Goal: Task Accomplishment & Management: Manage account settings

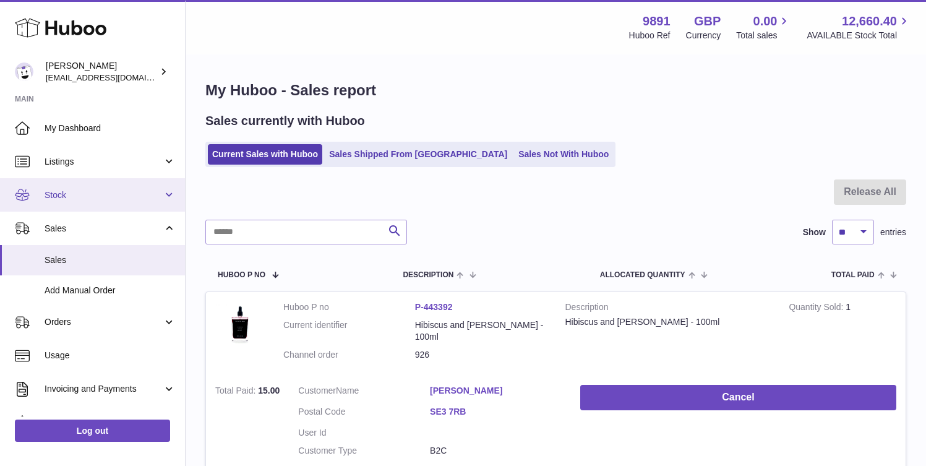
click at [121, 199] on span "Stock" at bounding box center [104, 195] width 118 height 12
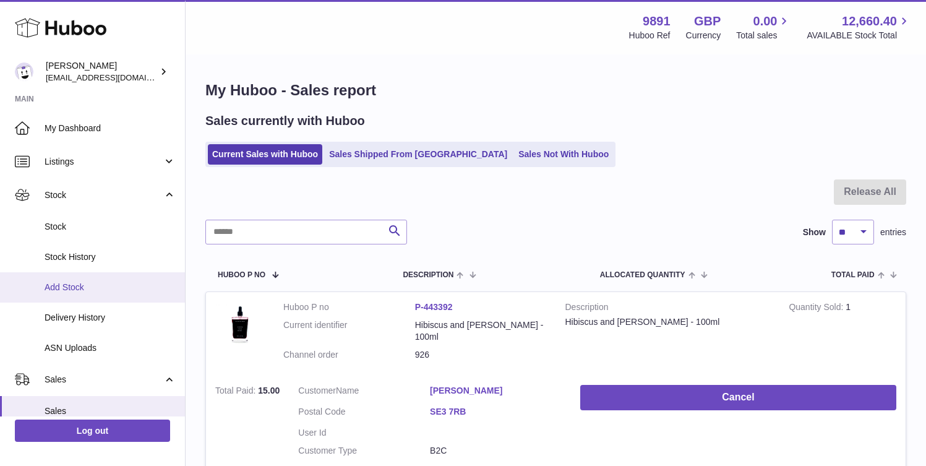
click at [109, 280] on link "Add Stock" at bounding box center [92, 287] width 185 height 30
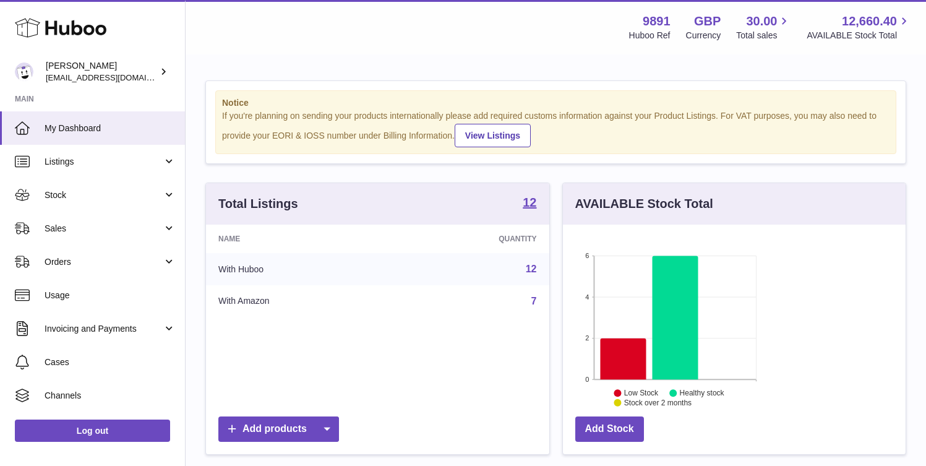
scroll to position [193, 224]
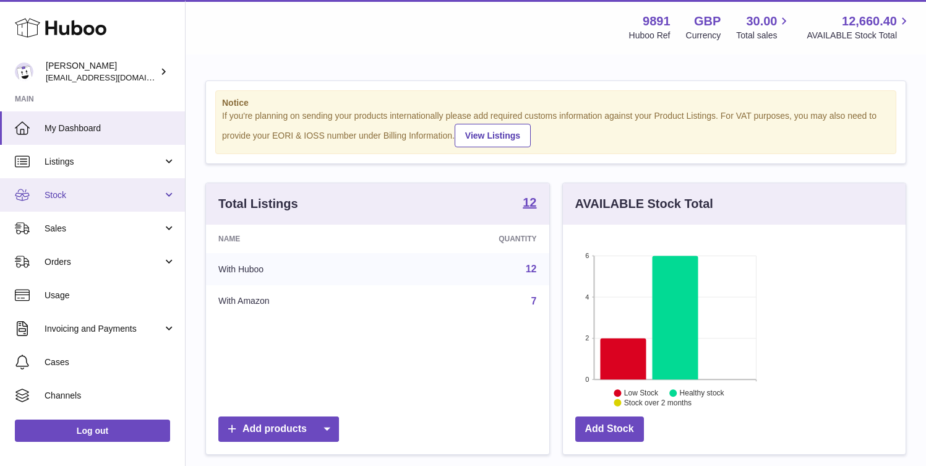
click at [118, 199] on span "Stock" at bounding box center [104, 195] width 118 height 12
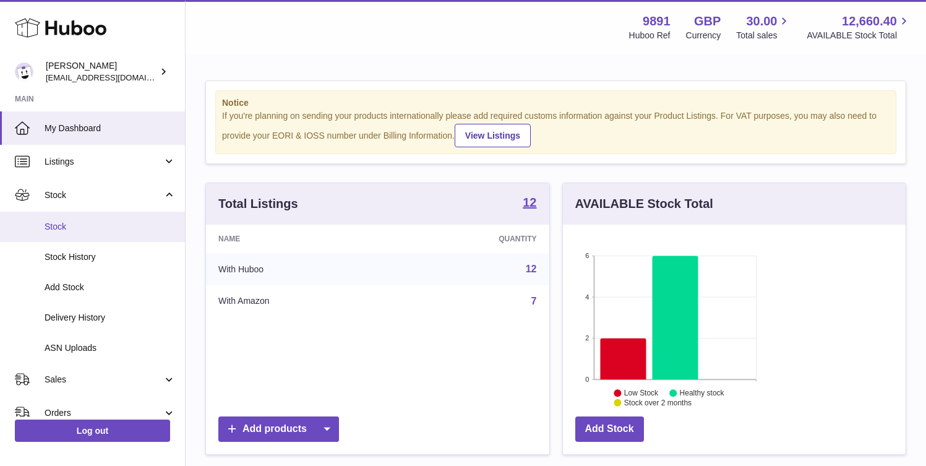
click at [112, 233] on link "Stock" at bounding box center [92, 227] width 185 height 30
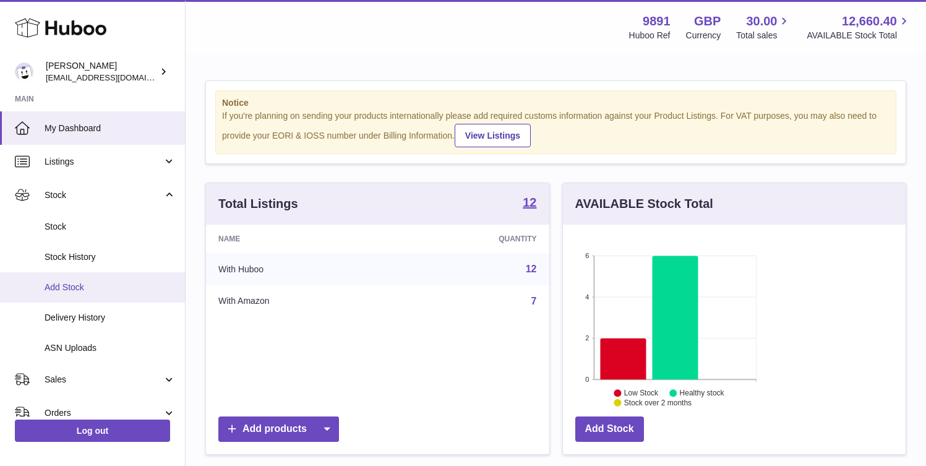
click at [103, 287] on span "Add Stock" at bounding box center [110, 287] width 131 height 12
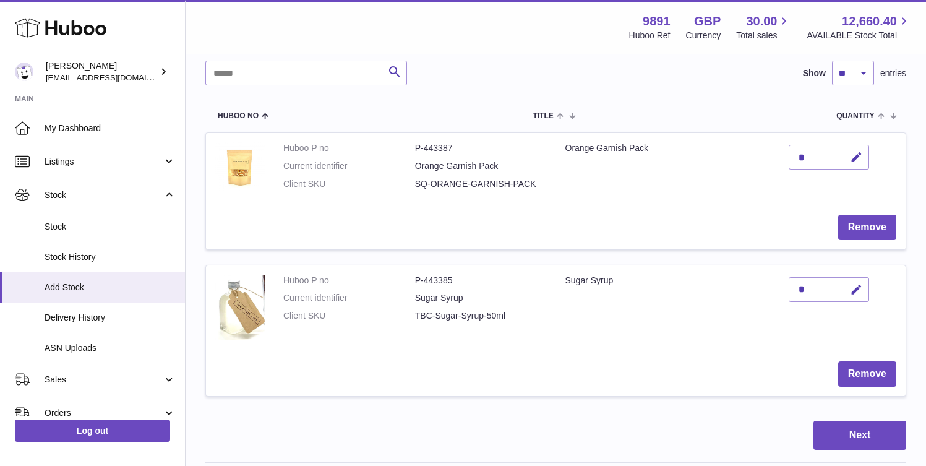
scroll to position [122, 0]
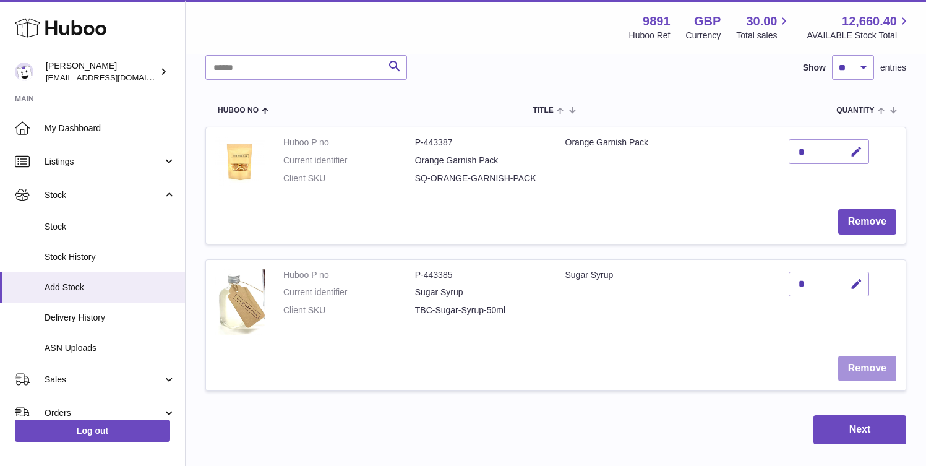
click at [838, 356] on button "Remove" at bounding box center [867, 368] width 58 height 25
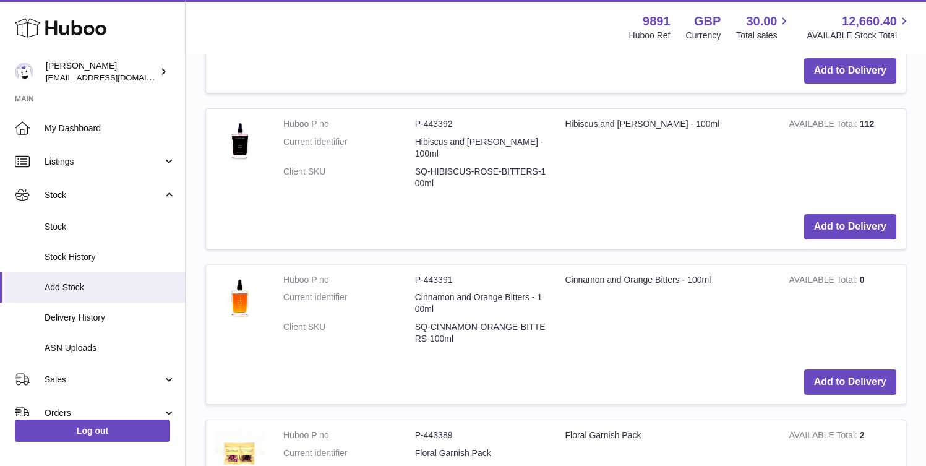
scroll to position [1323, 0]
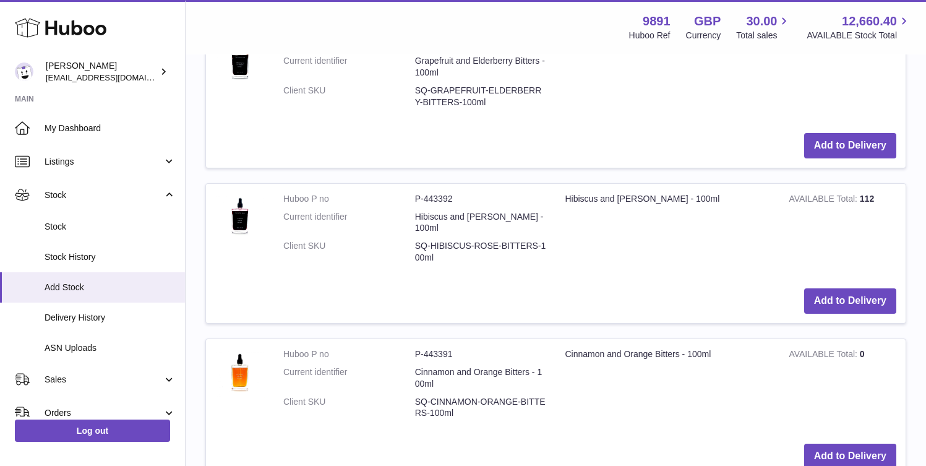
scroll to position [1431, 0]
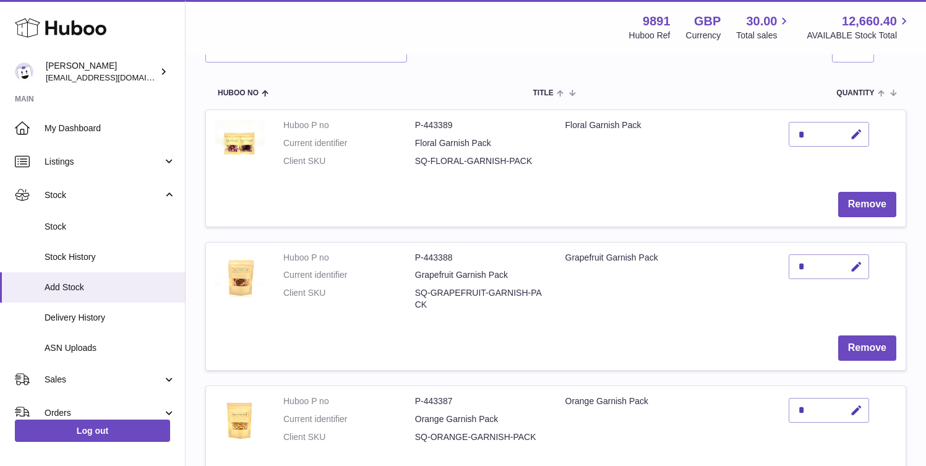
scroll to position [143, 0]
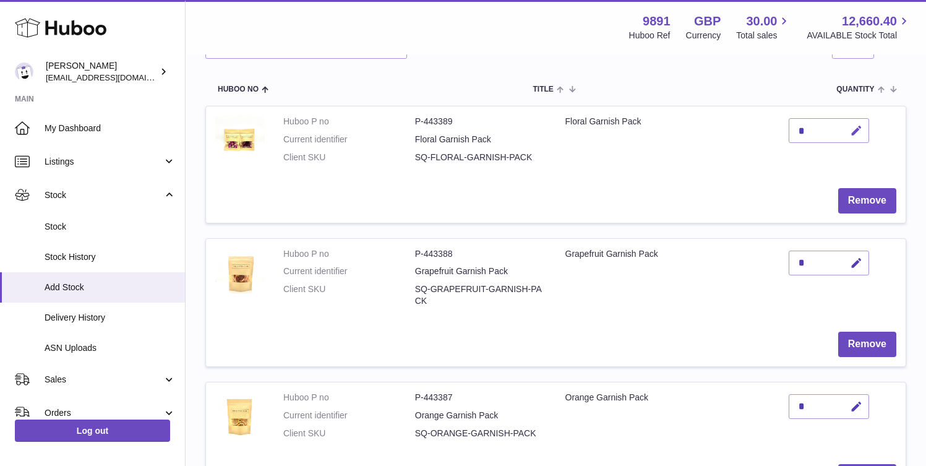
click at [840, 142] on button "button" at bounding box center [854, 130] width 29 height 25
type input "**"
click at [851, 136] on icon "submit" at bounding box center [856, 130] width 11 height 11
click at [850, 400] on icon "button" at bounding box center [856, 406] width 13 height 13
type input "**"
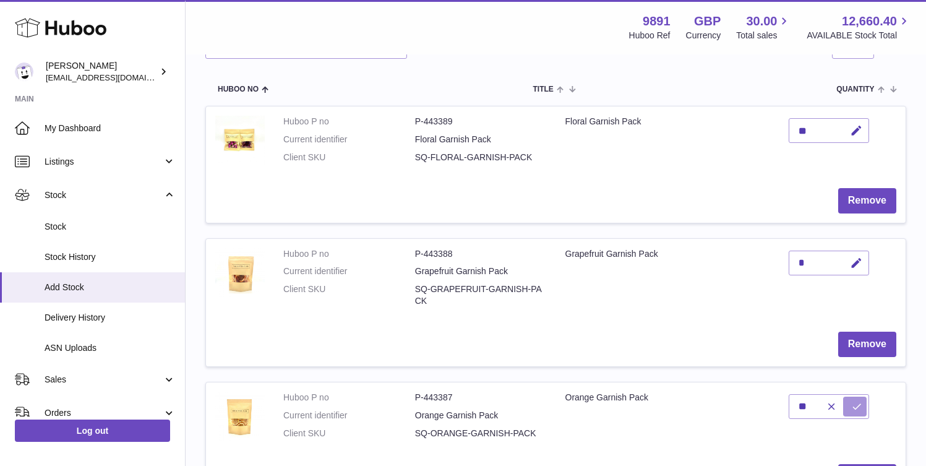
click at [851, 401] on icon "submit" at bounding box center [856, 406] width 11 height 11
click at [850, 257] on icon "button" at bounding box center [856, 263] width 13 height 13
type input "**"
click at [851, 257] on icon "submit" at bounding box center [856, 262] width 11 height 11
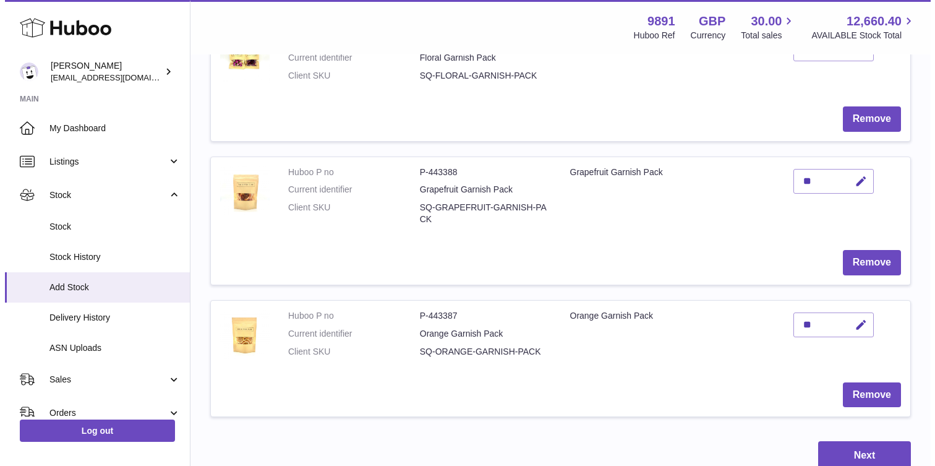
scroll to position [247, 0]
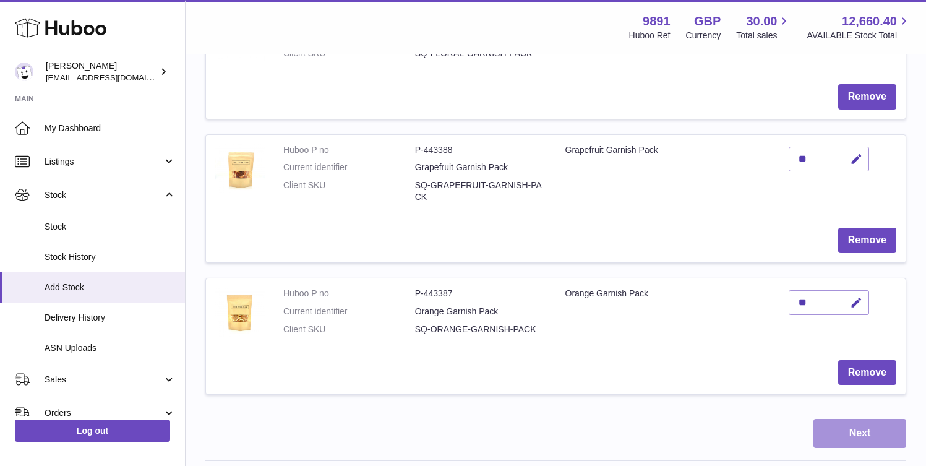
click at [867, 419] on button "Next" at bounding box center [859, 433] width 93 height 29
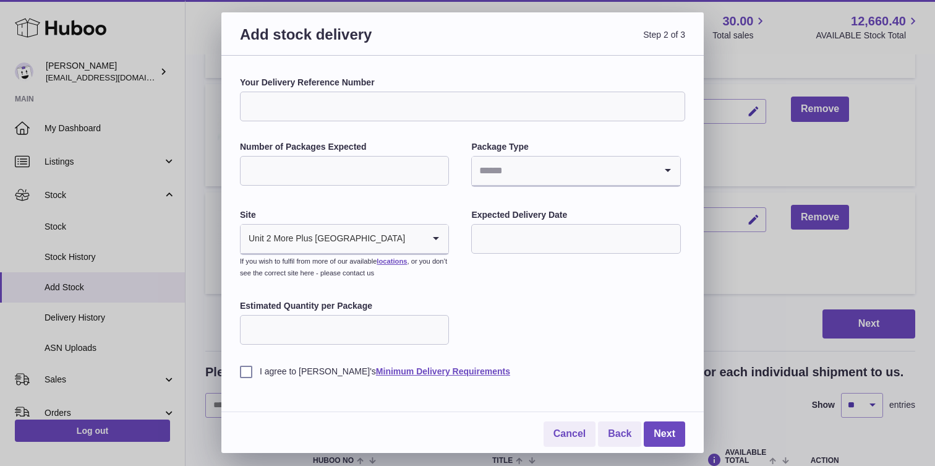
click at [271, 113] on input "Your Delivery Reference Number" at bounding box center [462, 107] width 445 height 30
type input "**********"
click at [502, 161] on input "Search for option" at bounding box center [563, 170] width 183 height 28
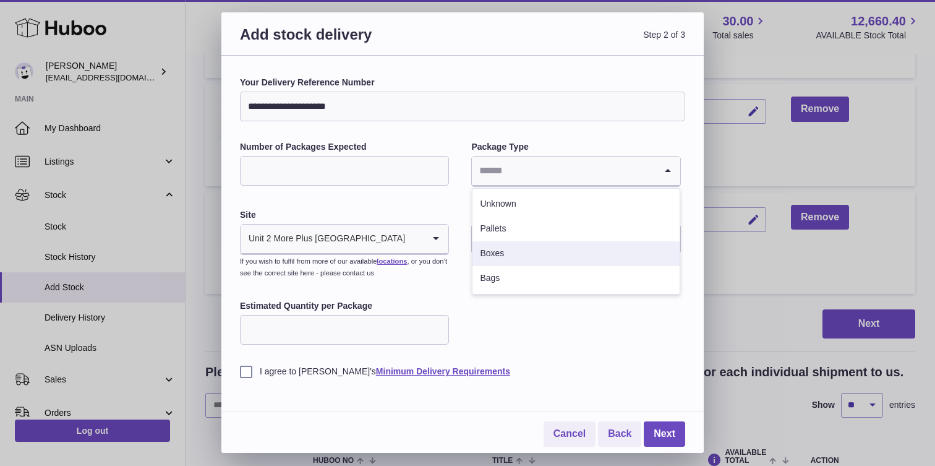
click at [516, 249] on li "Boxes" at bounding box center [575, 253] width 207 height 25
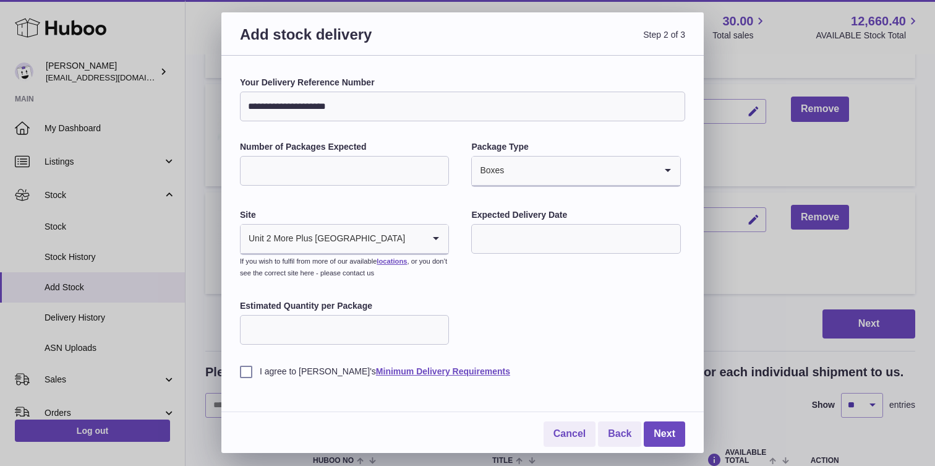
click at [398, 162] on input "Number of Packages Expected" at bounding box center [344, 171] width 209 height 30
type input "*"
click at [505, 238] on input "text" at bounding box center [575, 239] width 209 height 30
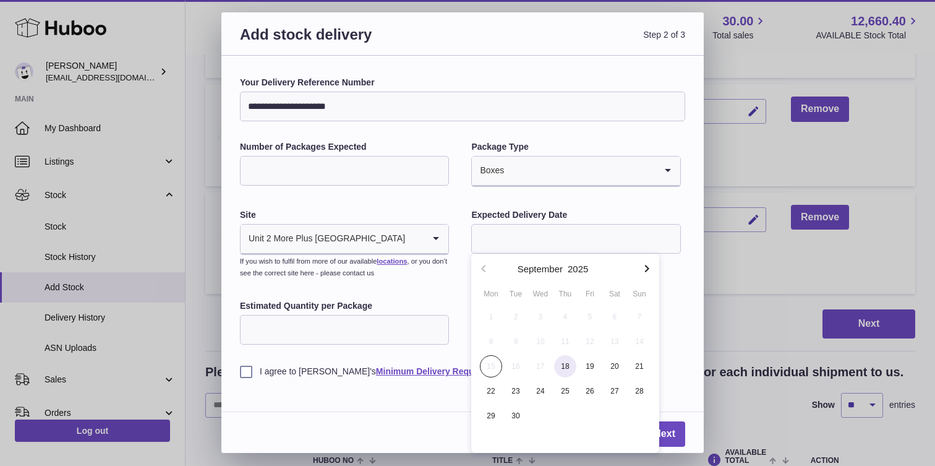
click at [572, 364] on span "18" at bounding box center [565, 366] width 22 height 22
type input "**********"
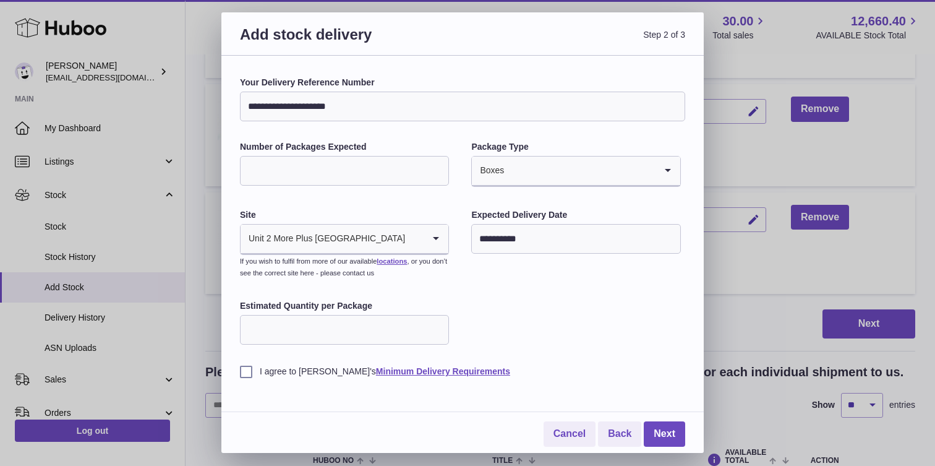
click at [369, 315] on input "Estimated Quantity per Package" at bounding box center [344, 330] width 209 height 30
type input "*"
type input "**"
click at [246, 366] on label "I agree to Huboo's Minimum Delivery Requirements" at bounding box center [462, 371] width 445 height 12
click at [665, 430] on link "Next" at bounding box center [664, 433] width 41 height 25
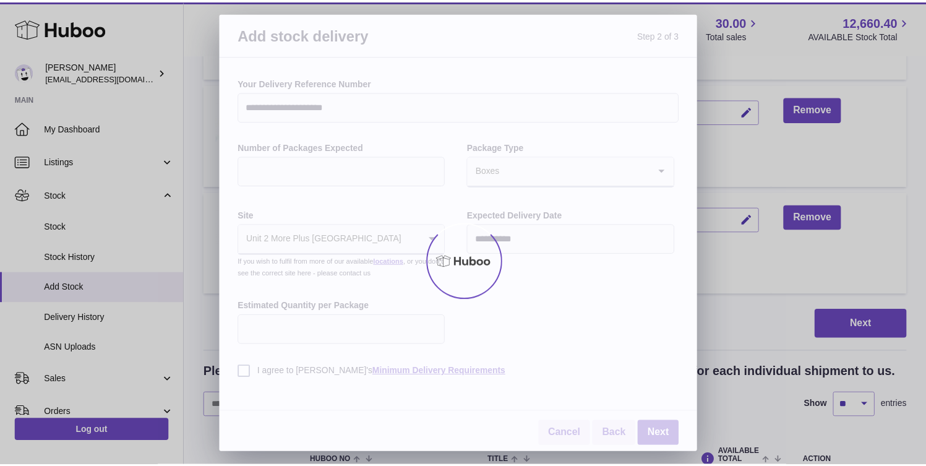
scroll to position [207, 0]
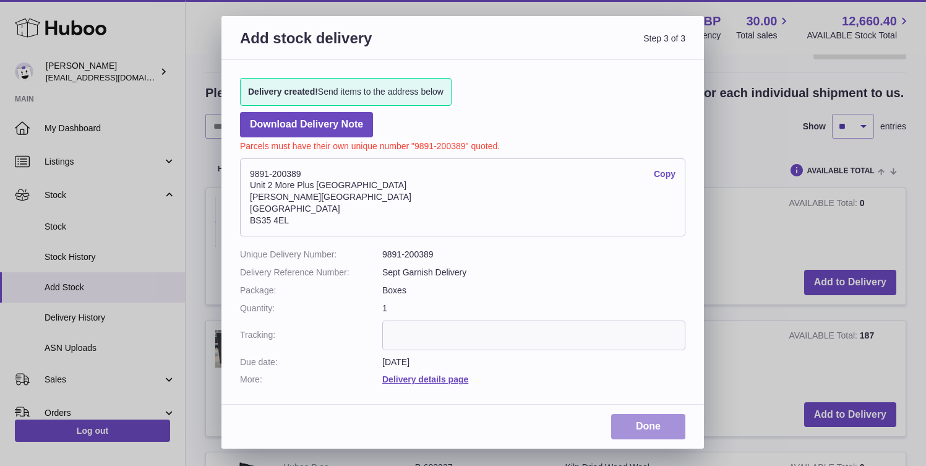
click at [646, 422] on link "Done" at bounding box center [648, 426] width 74 height 25
